Goal: Communication & Community: Answer question/provide support

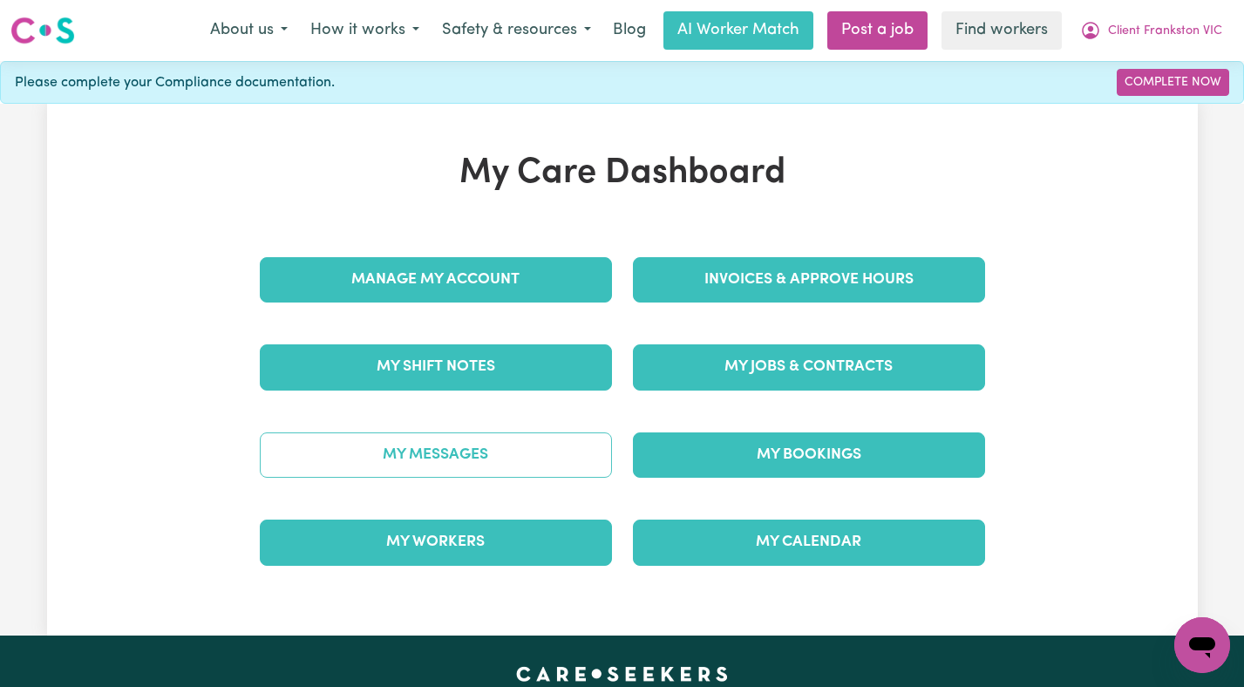
click at [438, 452] on link "My Messages" at bounding box center [436, 454] width 352 height 45
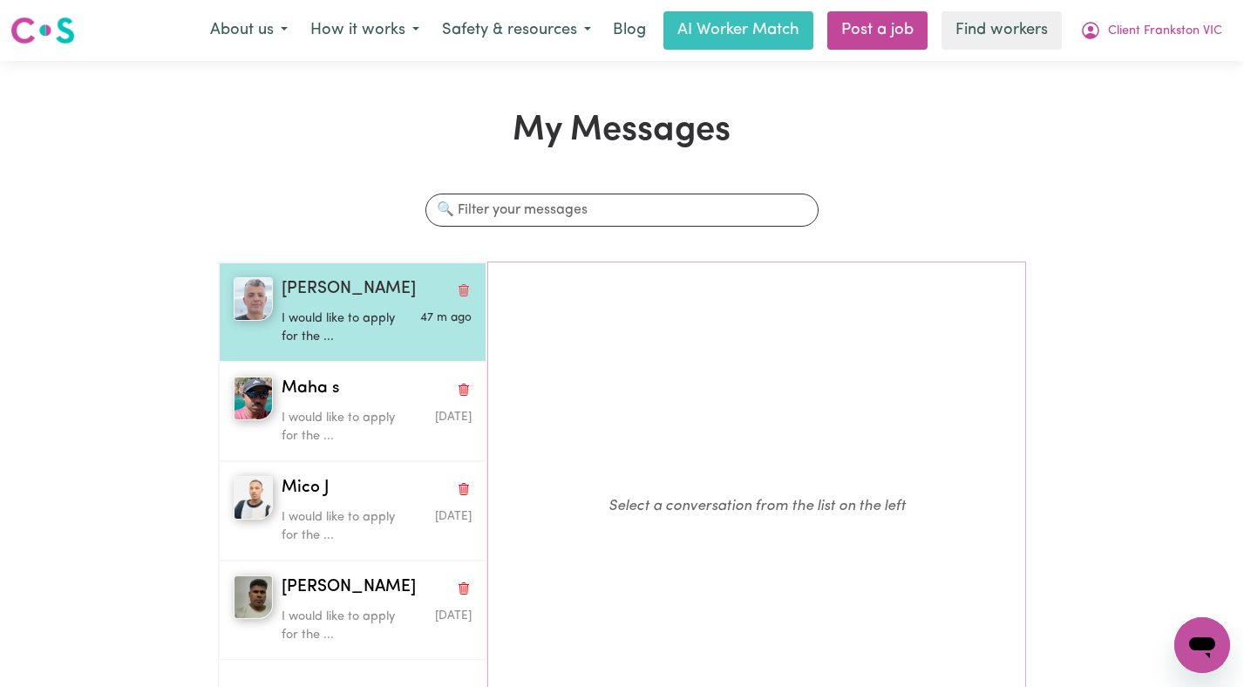
click at [361, 326] on p "I would like to apply for the ..." at bounding box center [345, 327] width 126 height 37
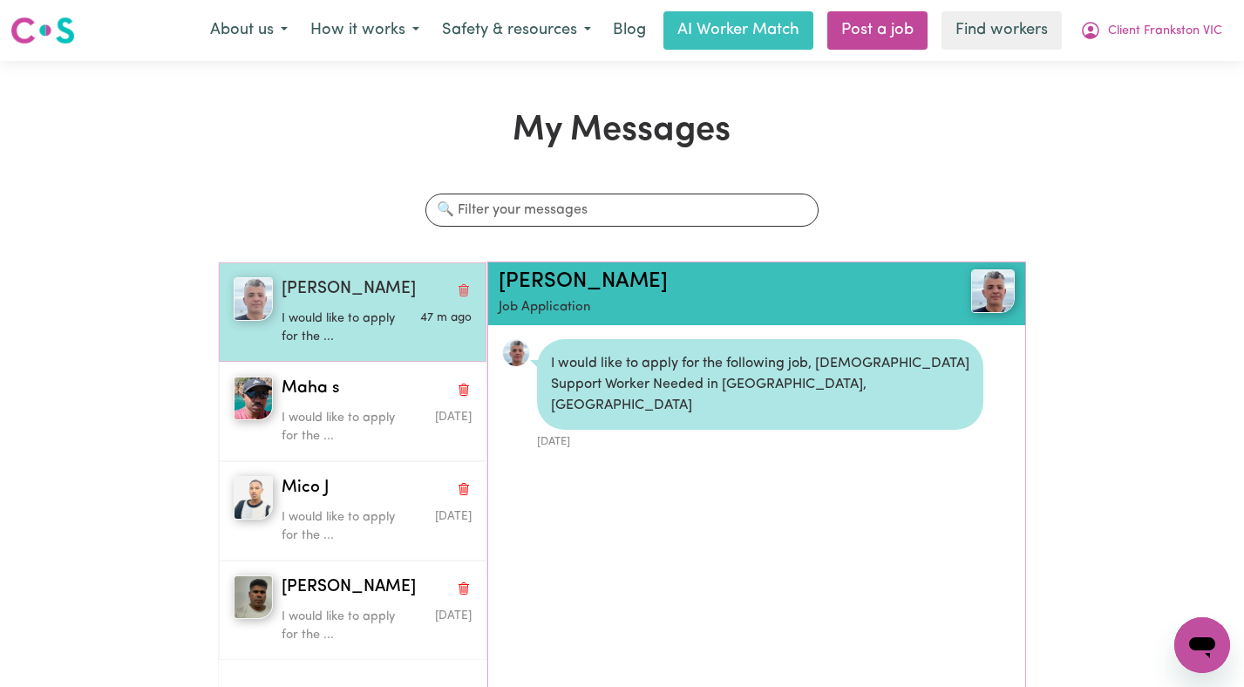
scroll to position [10, 0]
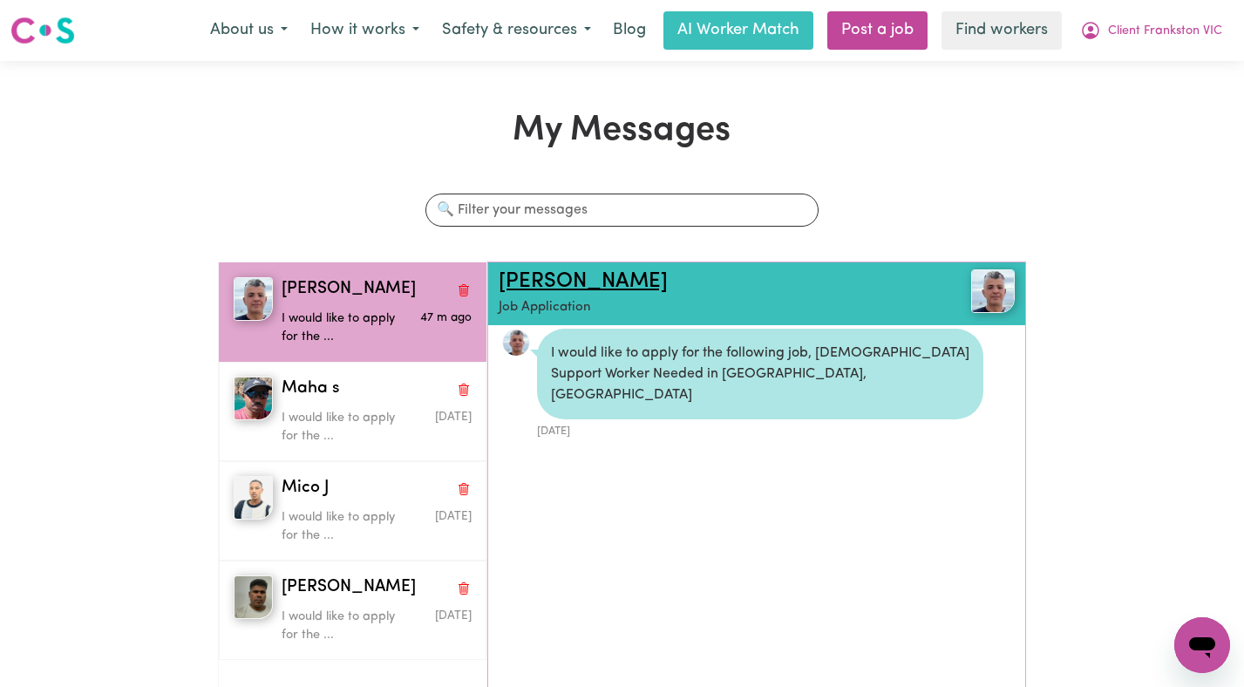
click at [518, 277] on link "Siar T" at bounding box center [583, 281] width 169 height 21
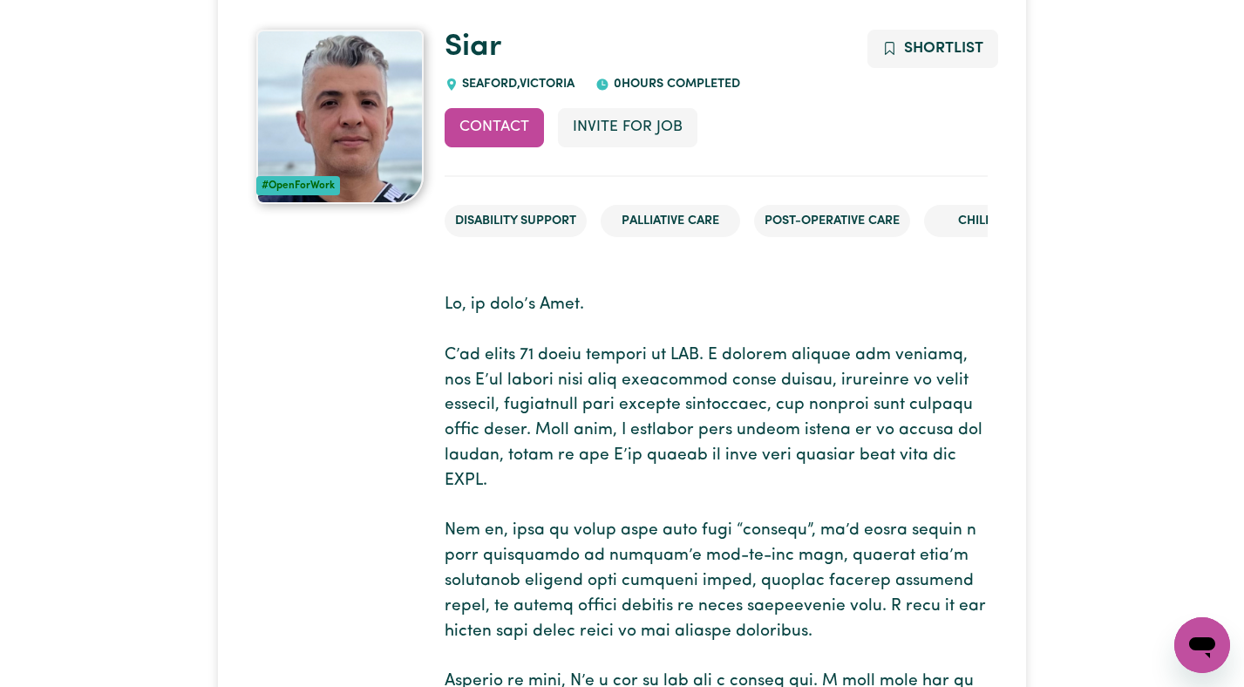
scroll to position [58, 0]
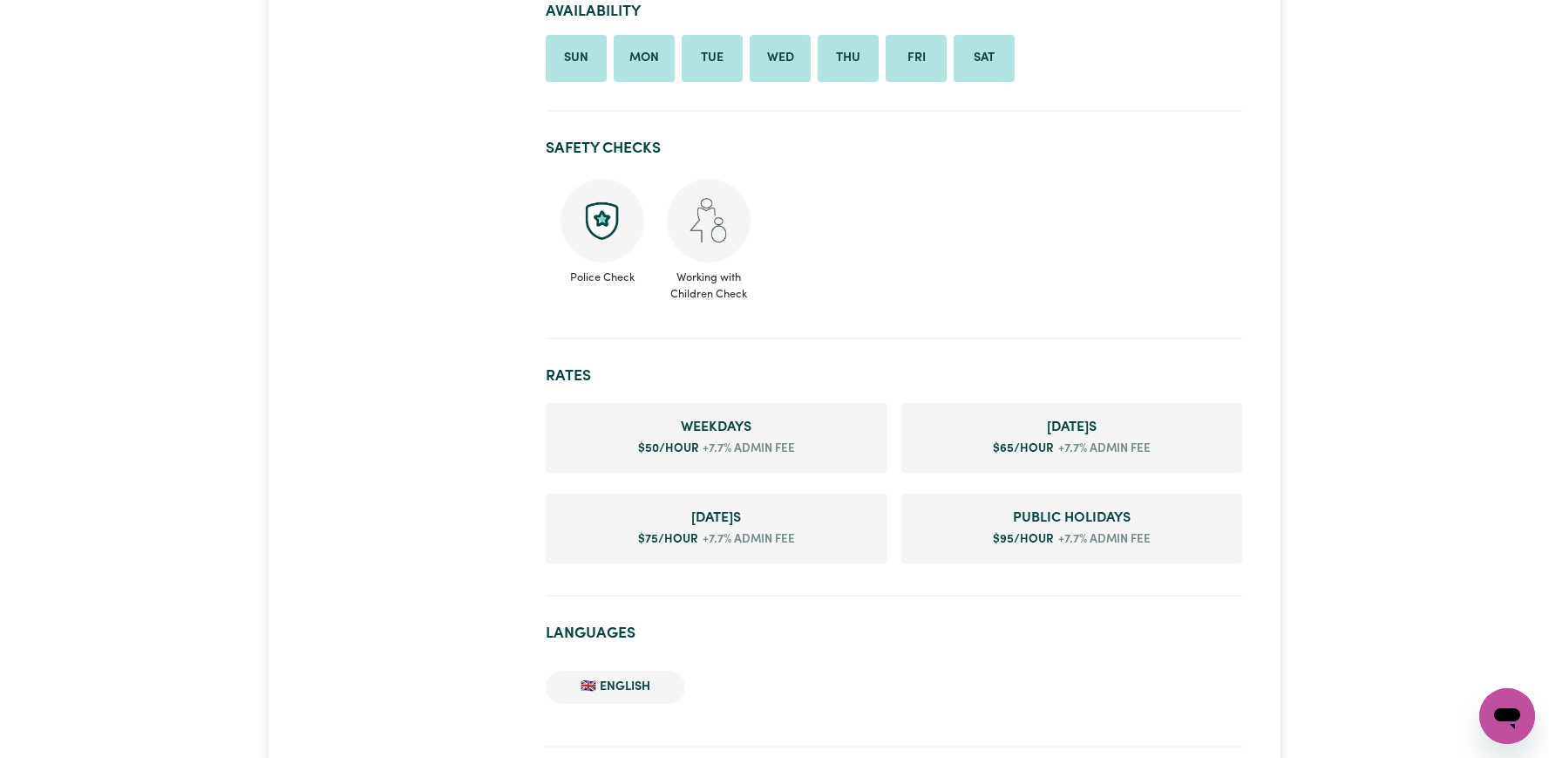
scroll to position [982, 0]
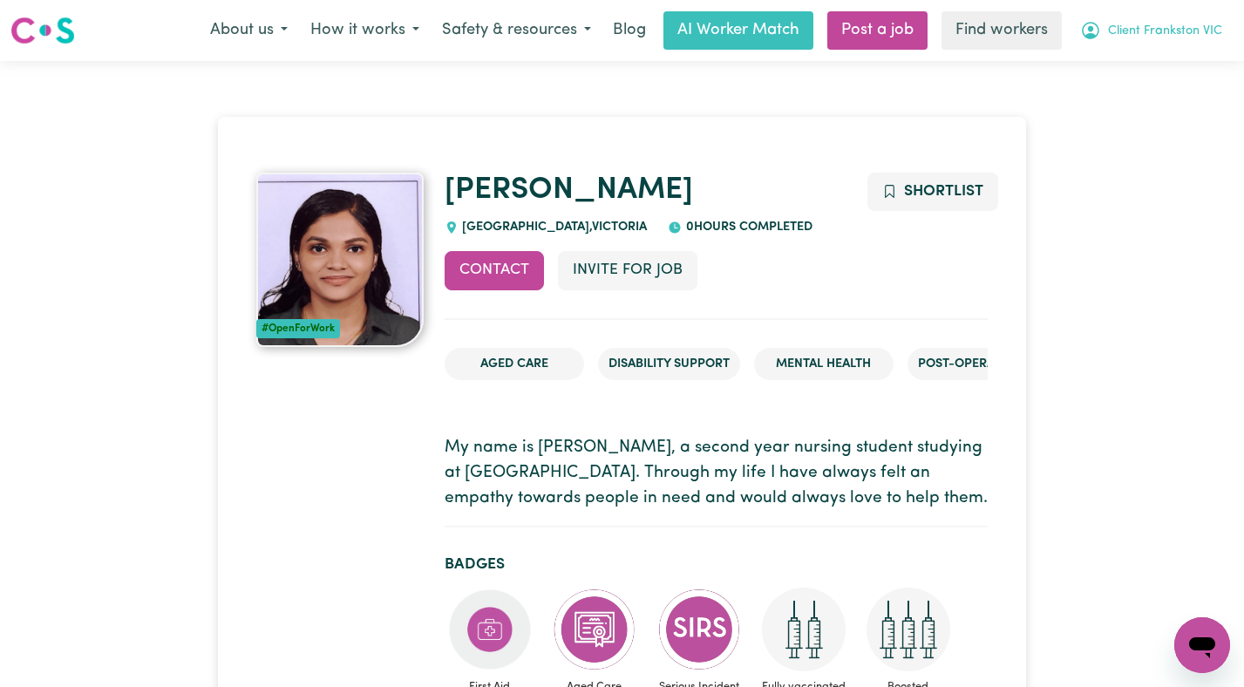
click at [1123, 29] on span "Client Frankston VIC" at bounding box center [1165, 31] width 114 height 19
click at [1124, 103] on link "Logout" at bounding box center [1164, 100] width 138 height 33
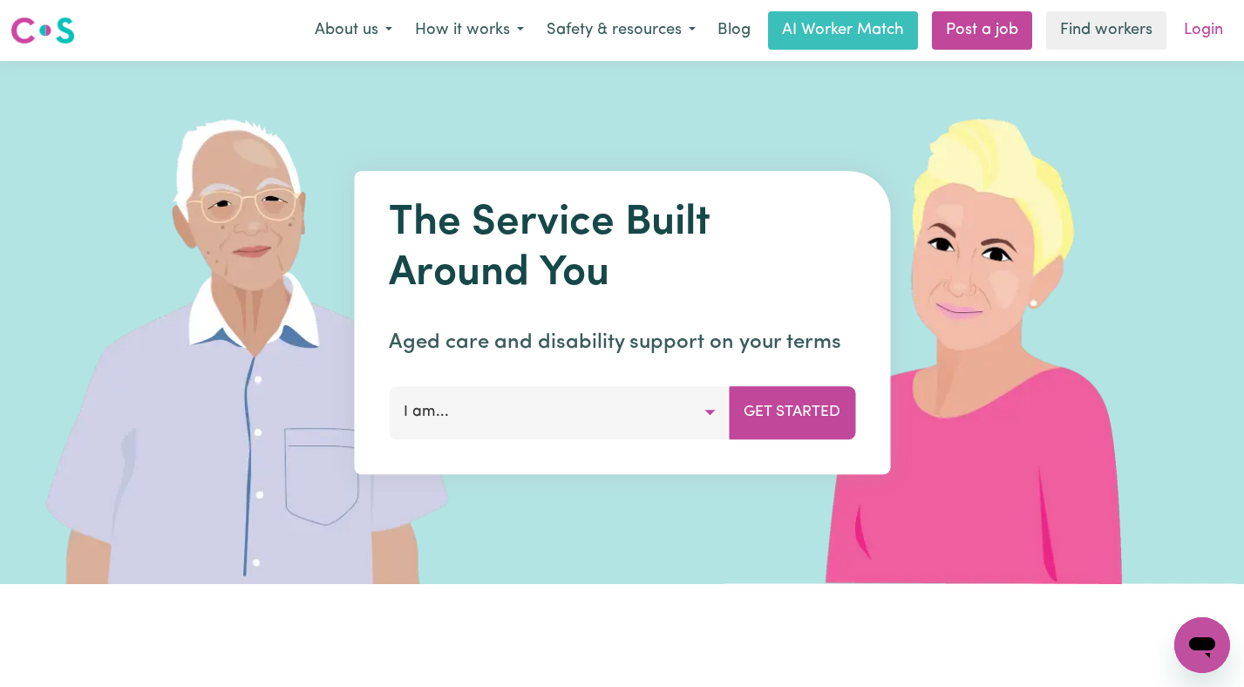
click at [1192, 32] on link "Login" at bounding box center [1203, 30] width 60 height 38
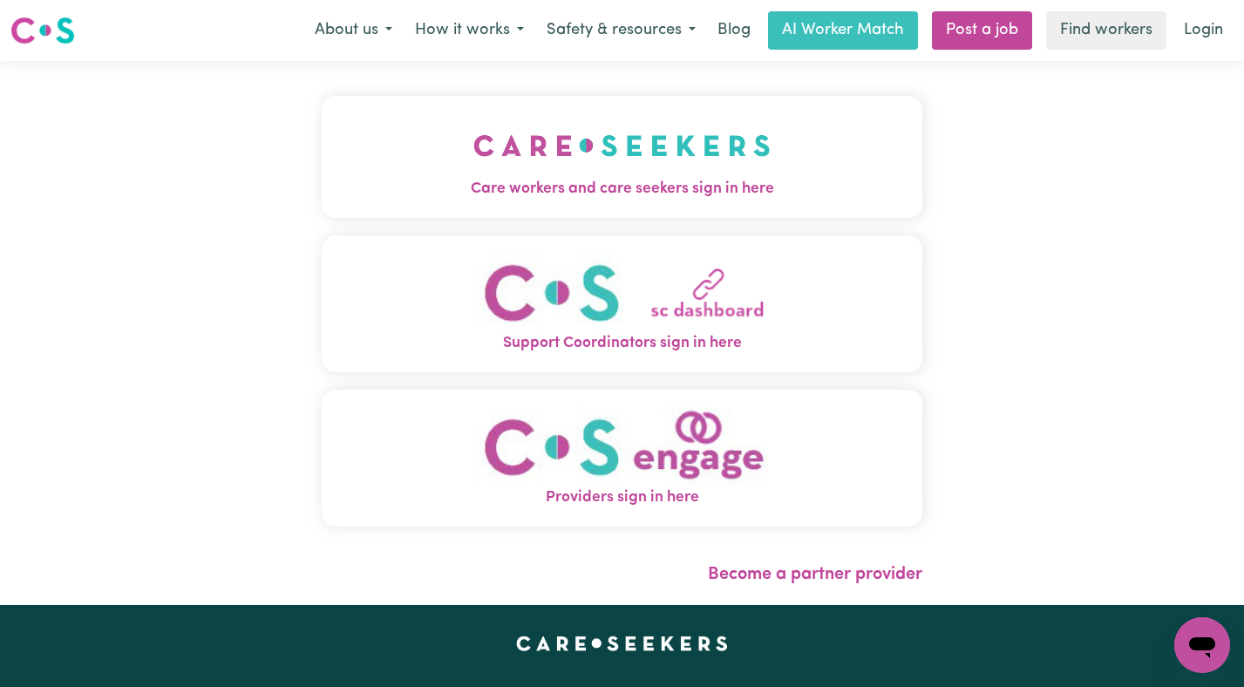
click at [613, 133] on img "Care workers and care seekers sign in here" at bounding box center [621, 145] width 297 height 65
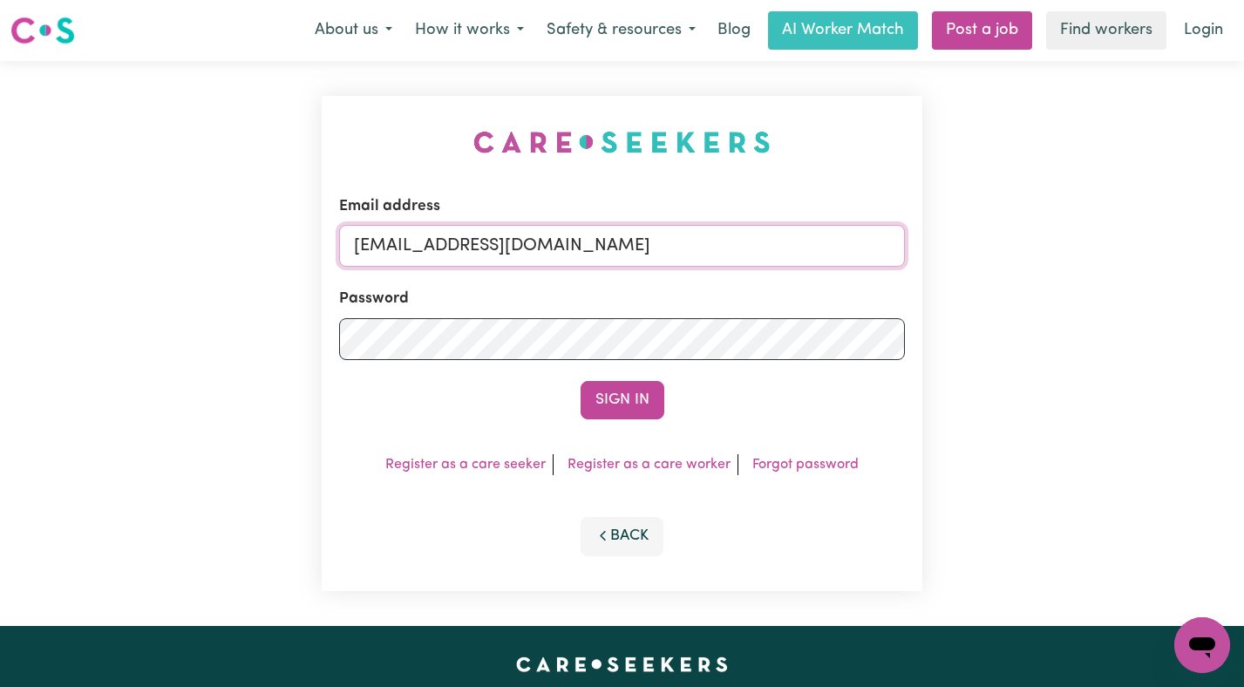
drag, startPoint x: 873, startPoint y: 248, endPoint x: 443, endPoint y: 246, distance: 429.8
click at [443, 246] on input "superuser~ClientFrankstonCaringHarbour@careseekers.com.au" at bounding box center [622, 246] width 567 height 42
paste input "JaxsonCF"
type input "superuser~JaxsonCF@careseekers.com.au"
click at [581, 381] on button "Sign In" at bounding box center [623, 400] width 84 height 38
